Goal: Information Seeking & Learning: Learn about a topic

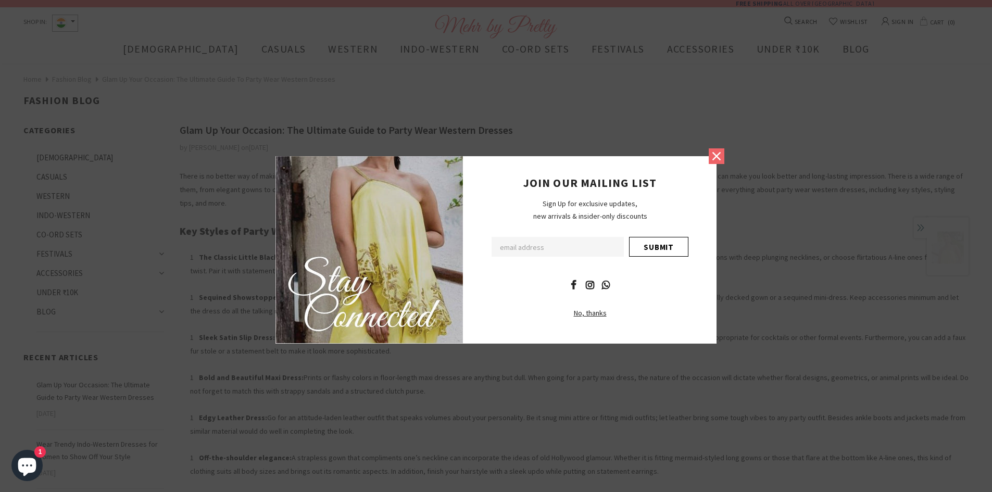
click at [720, 158] on icon at bounding box center [716, 156] width 14 height 14
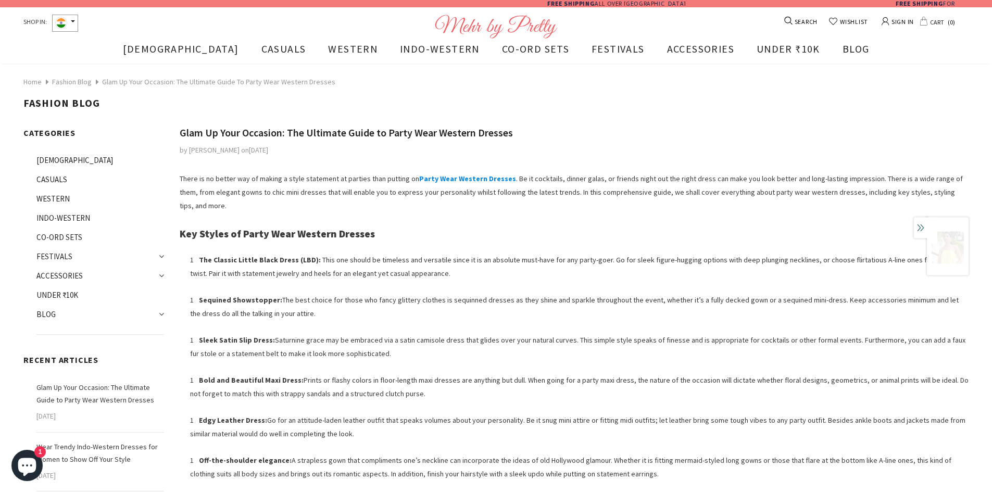
click at [70, 85] on link "Fashion Blog" at bounding box center [72, 81] width 40 height 9
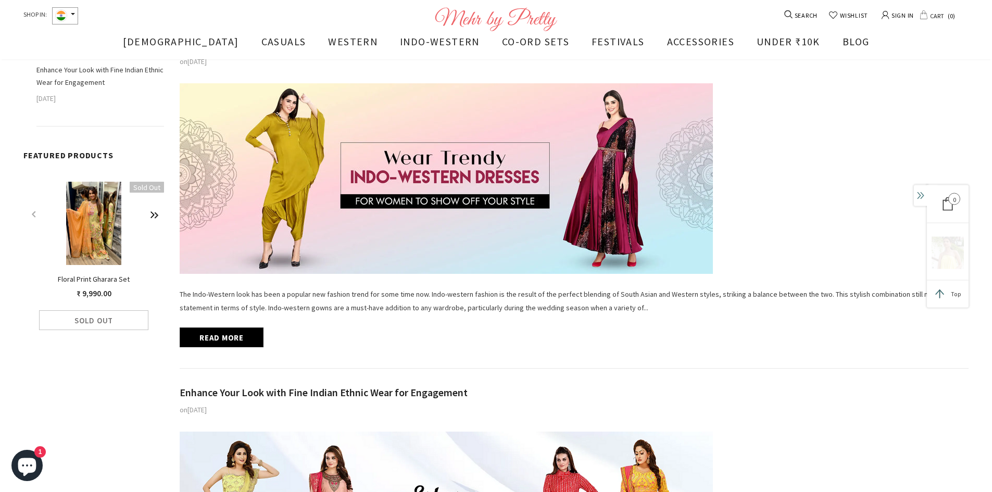
scroll to position [575, 0]
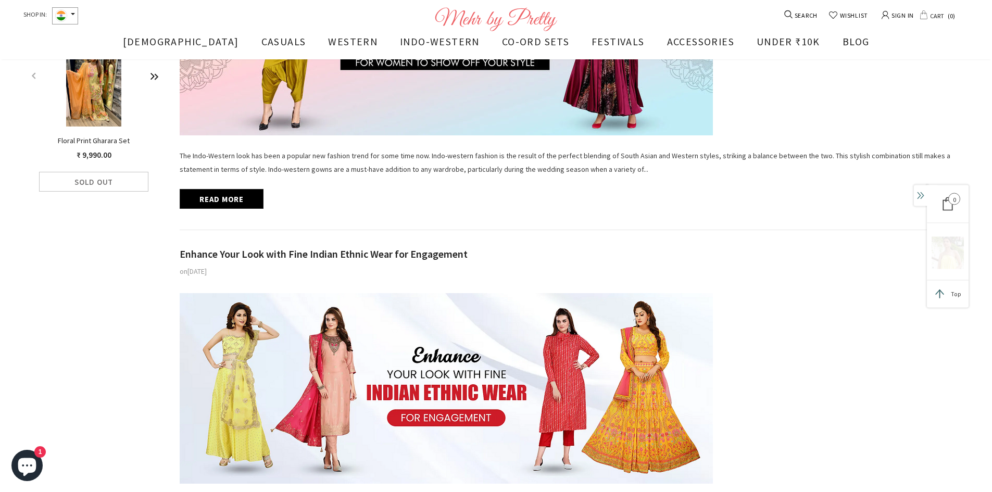
click at [377, 253] on span "Enhance Your Look with Fine Indian Ethnic Wear for Engagement" at bounding box center [324, 253] width 288 height 13
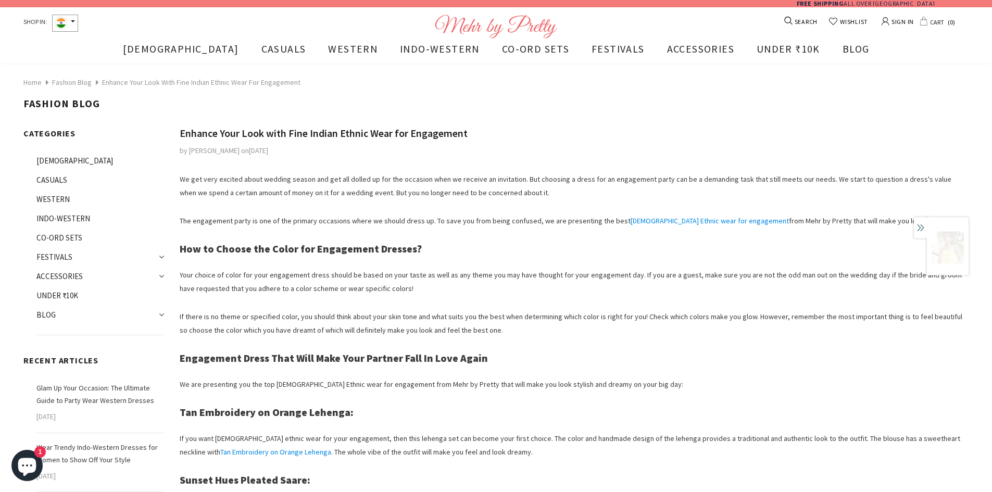
drag, startPoint x: 494, startPoint y: 130, endPoint x: 171, endPoint y: 111, distance: 324.3
click at [532, 152] on div "by Kumar Gaurav on Apr 18, 2024" at bounding box center [574, 150] width 789 height 12
drag, startPoint x: 500, startPoint y: 132, endPoint x: 154, endPoint y: 126, distance: 345.7
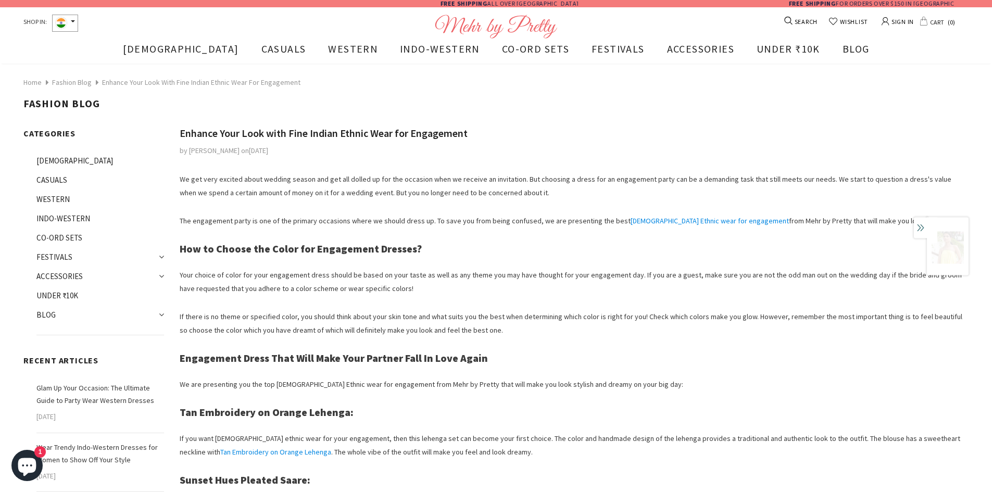
click at [196, 132] on span "Enhance Your Look with Fine Indian Ethnic Wear for Engagement" at bounding box center [324, 132] width 288 height 13
drag, startPoint x: 176, startPoint y: 126, endPoint x: 516, endPoint y: 134, distance: 340.0
copy span "Enhance Your Look with Fine Indian Ethnic Wear for Engagement"
